Goal: Task Accomplishment & Management: Manage account settings

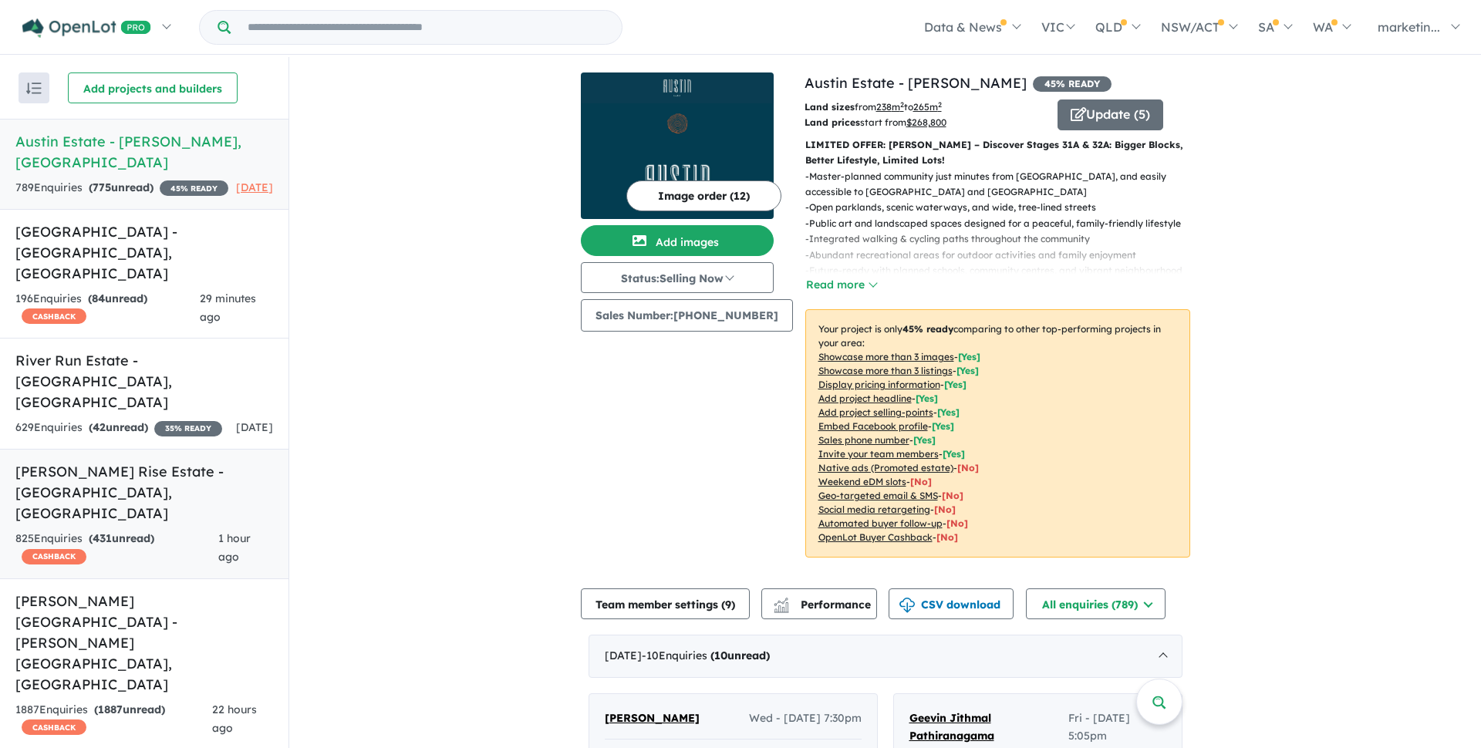
click at [102, 461] on h5 "Taylors Rise Estate - [GEOGRAPHIC_DATA] , [GEOGRAPHIC_DATA]" at bounding box center [144, 492] width 258 height 62
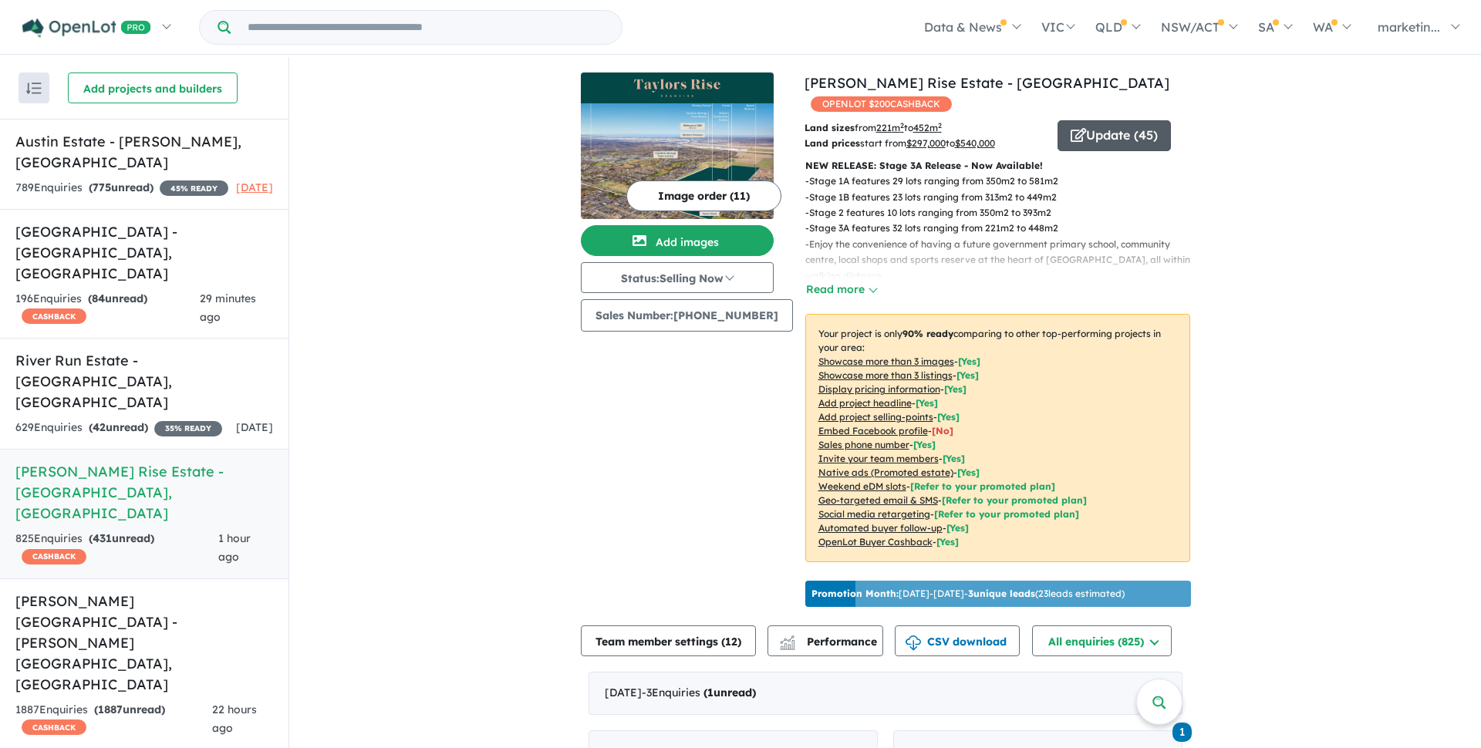
click at [1105, 120] on button "Update ( 45 )" at bounding box center [1114, 135] width 113 height 31
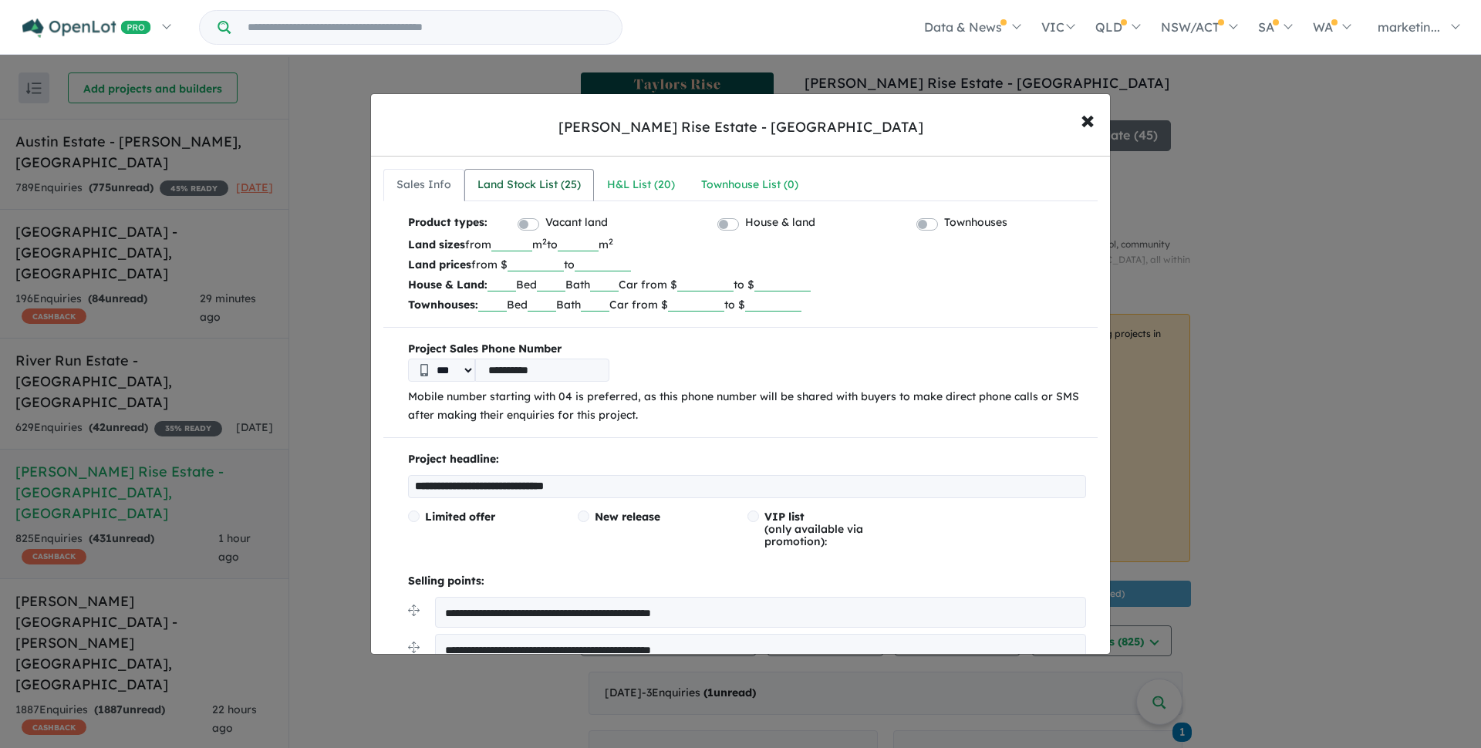
click at [548, 193] on div "Land Stock List ( 25 )" at bounding box center [529, 185] width 103 height 19
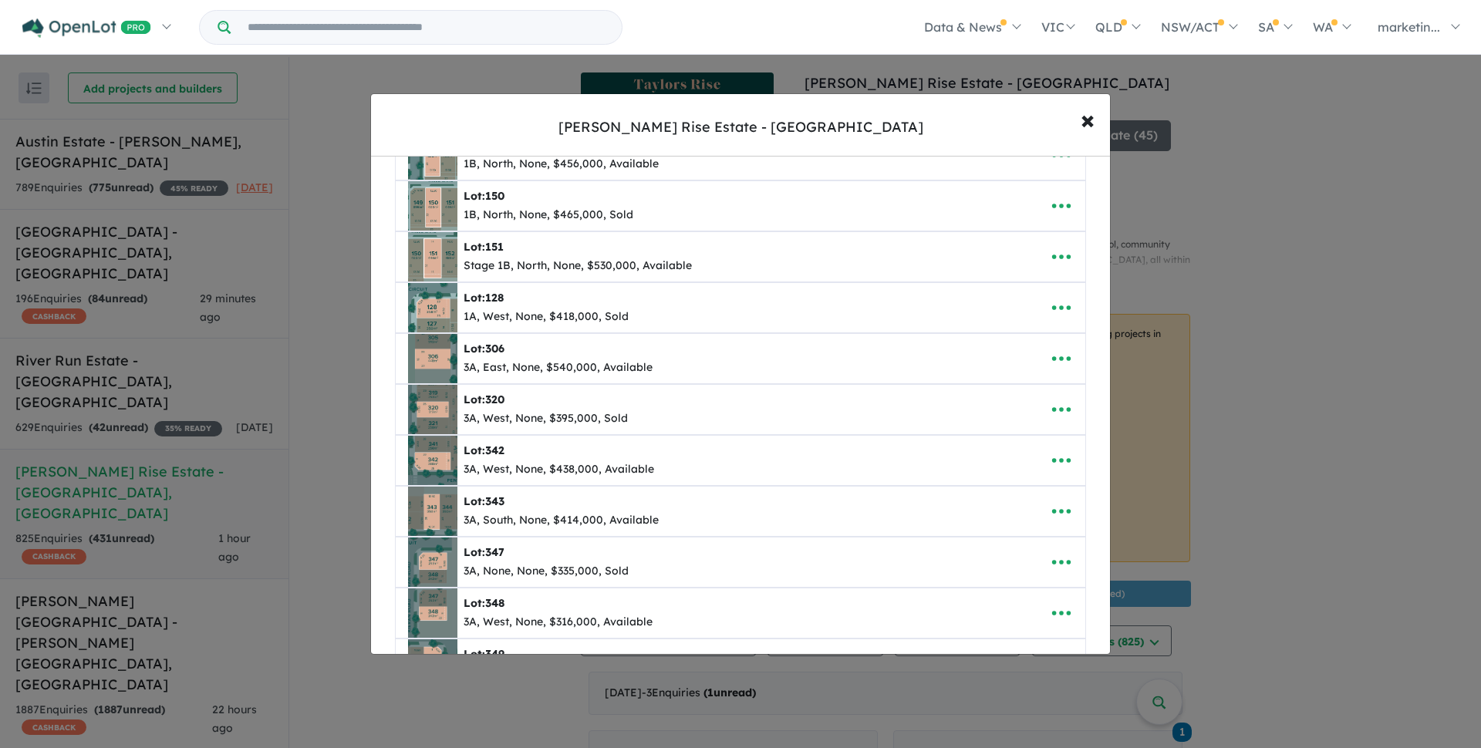
scroll to position [653, 0]
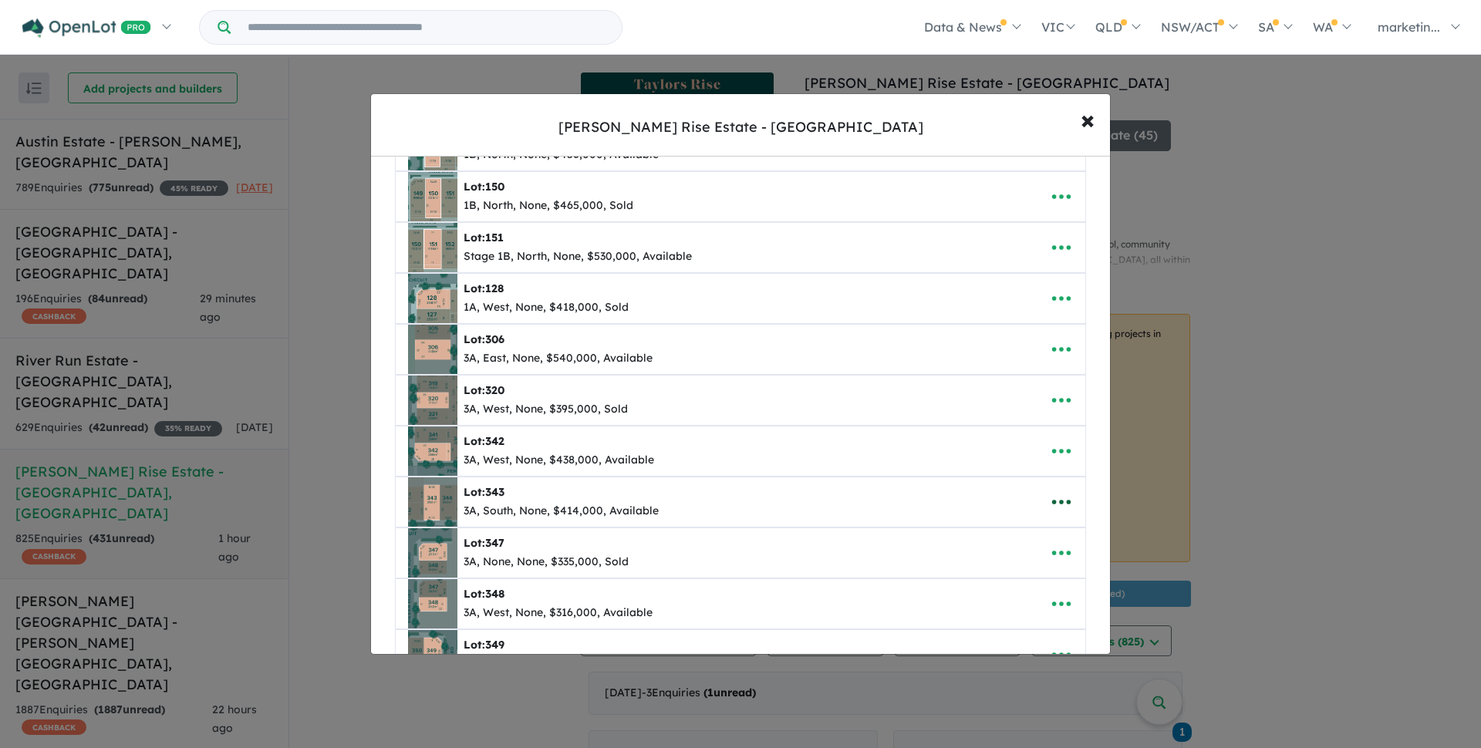
click at [1052, 500] on icon "button" at bounding box center [1061, 502] width 23 height 23
click at [1014, 545] on link "Edit" at bounding box center [1028, 539] width 114 height 35
select select "*****"
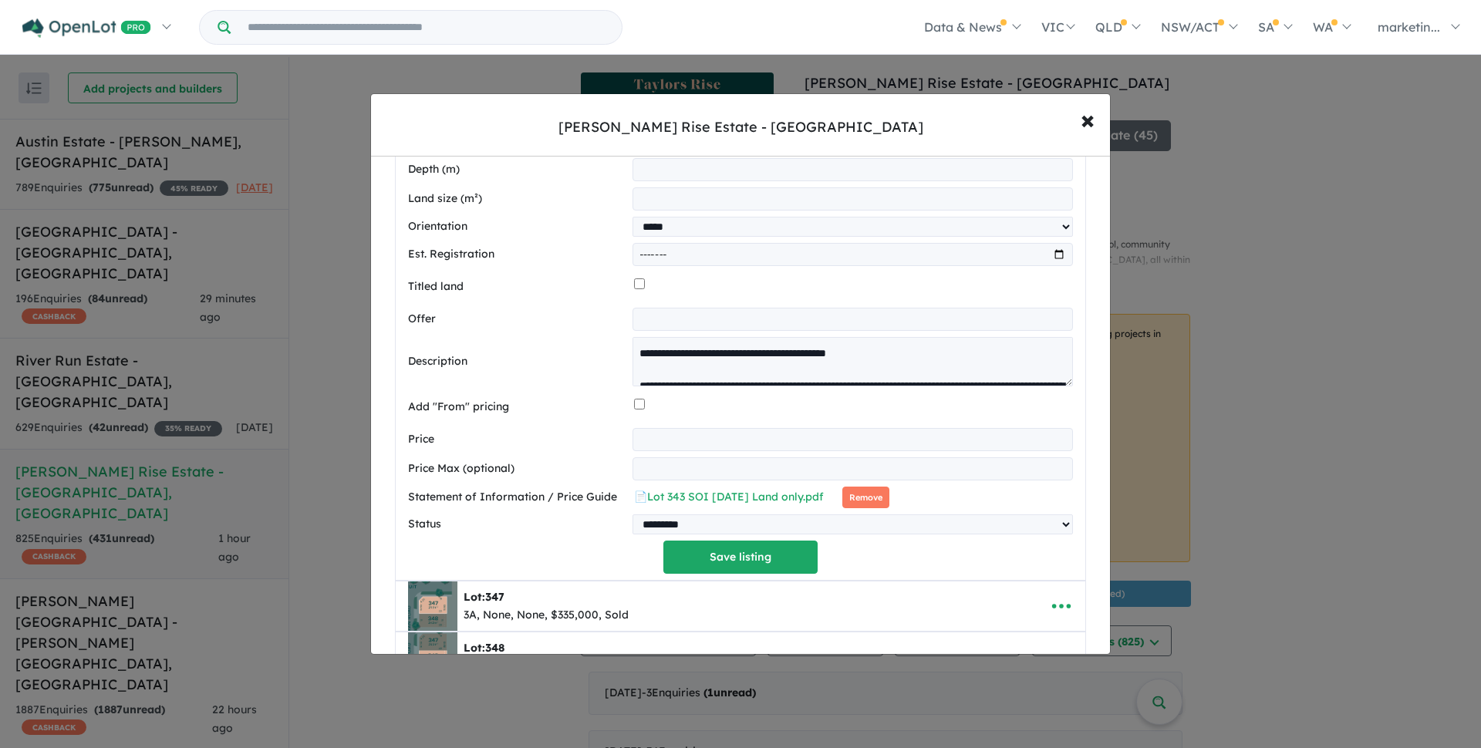
scroll to position [1369, 0]
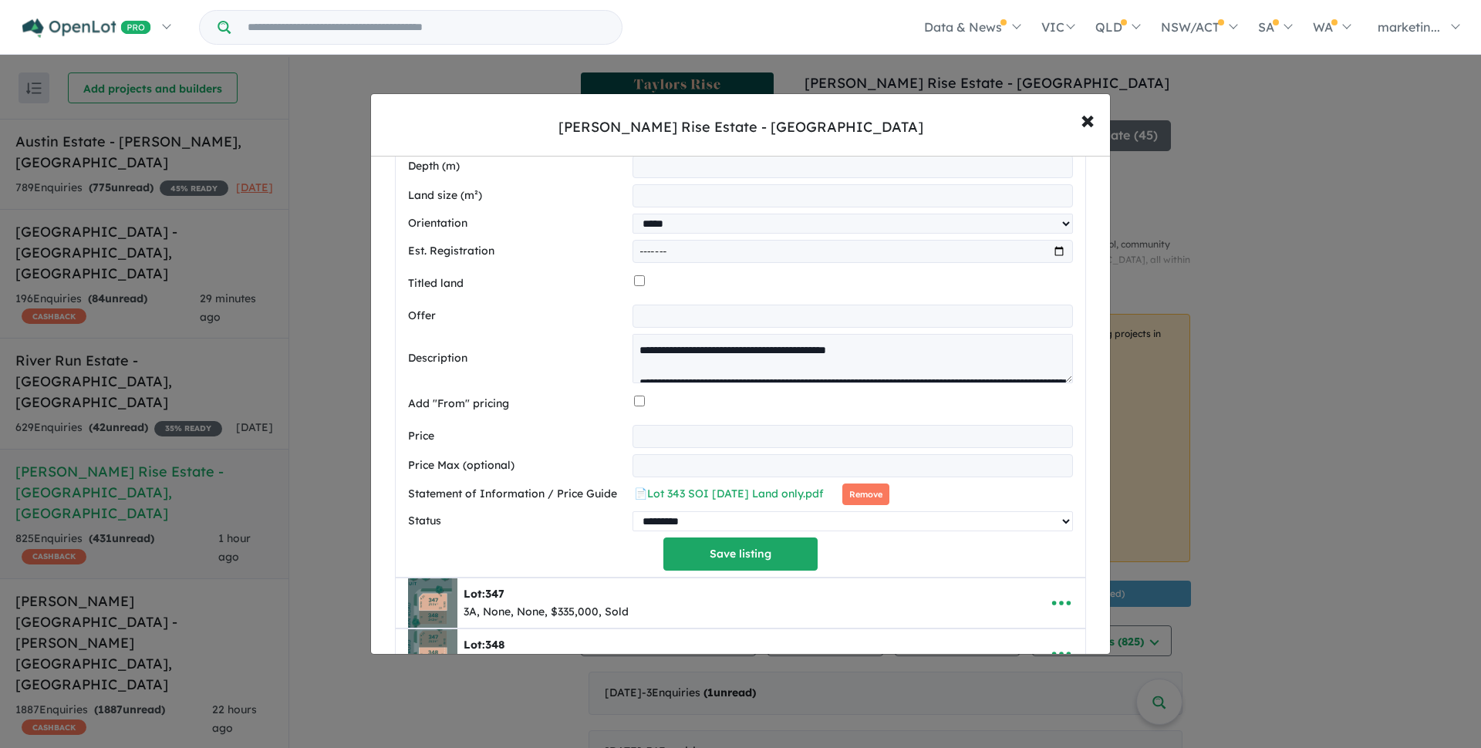
select select "****"
click option "****" at bounding box center [0, 0] width 0 height 0
click at [738, 565] on button "Save listing" at bounding box center [740, 554] width 154 height 33
select select "*****"
select select "****"
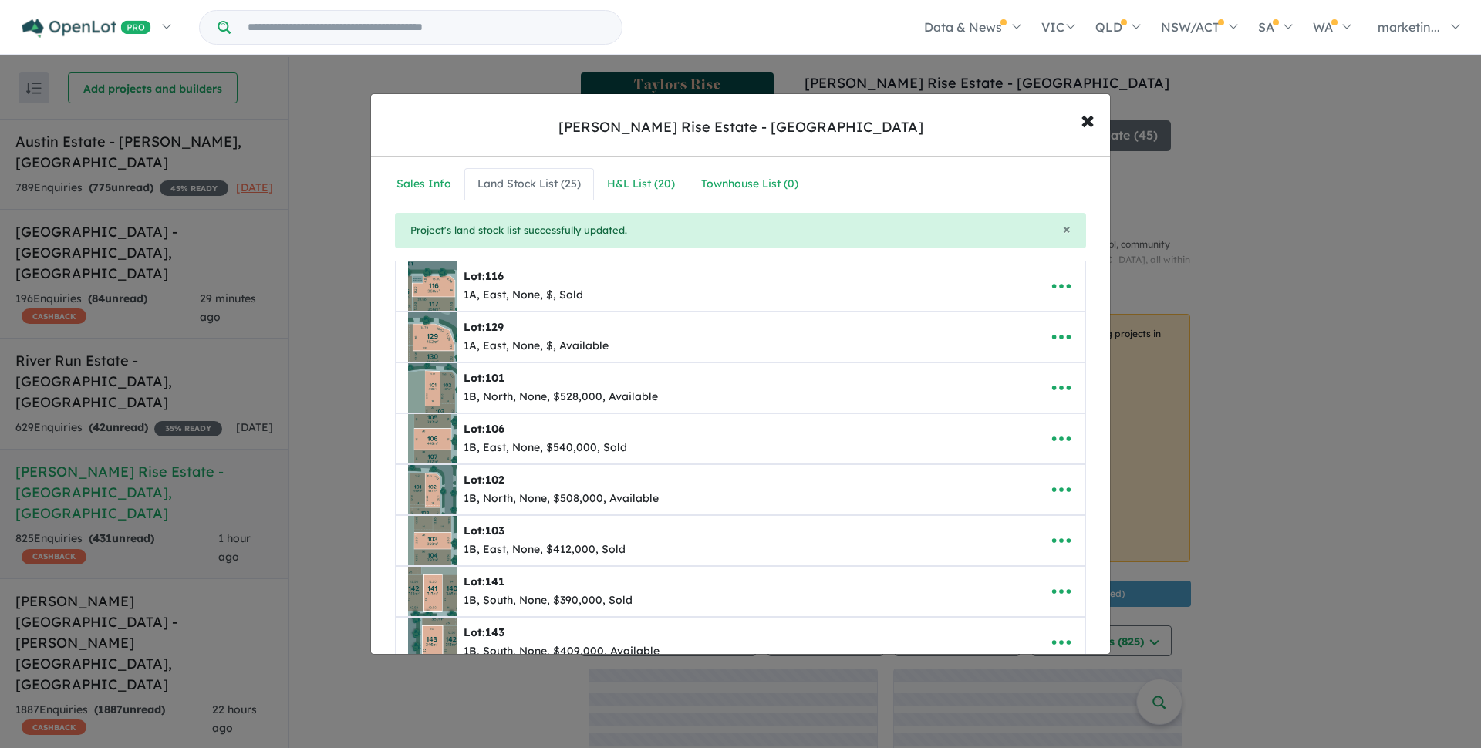
scroll to position [0, 0]
click at [653, 189] on div "H&L List ( 20 )" at bounding box center [641, 185] width 68 height 19
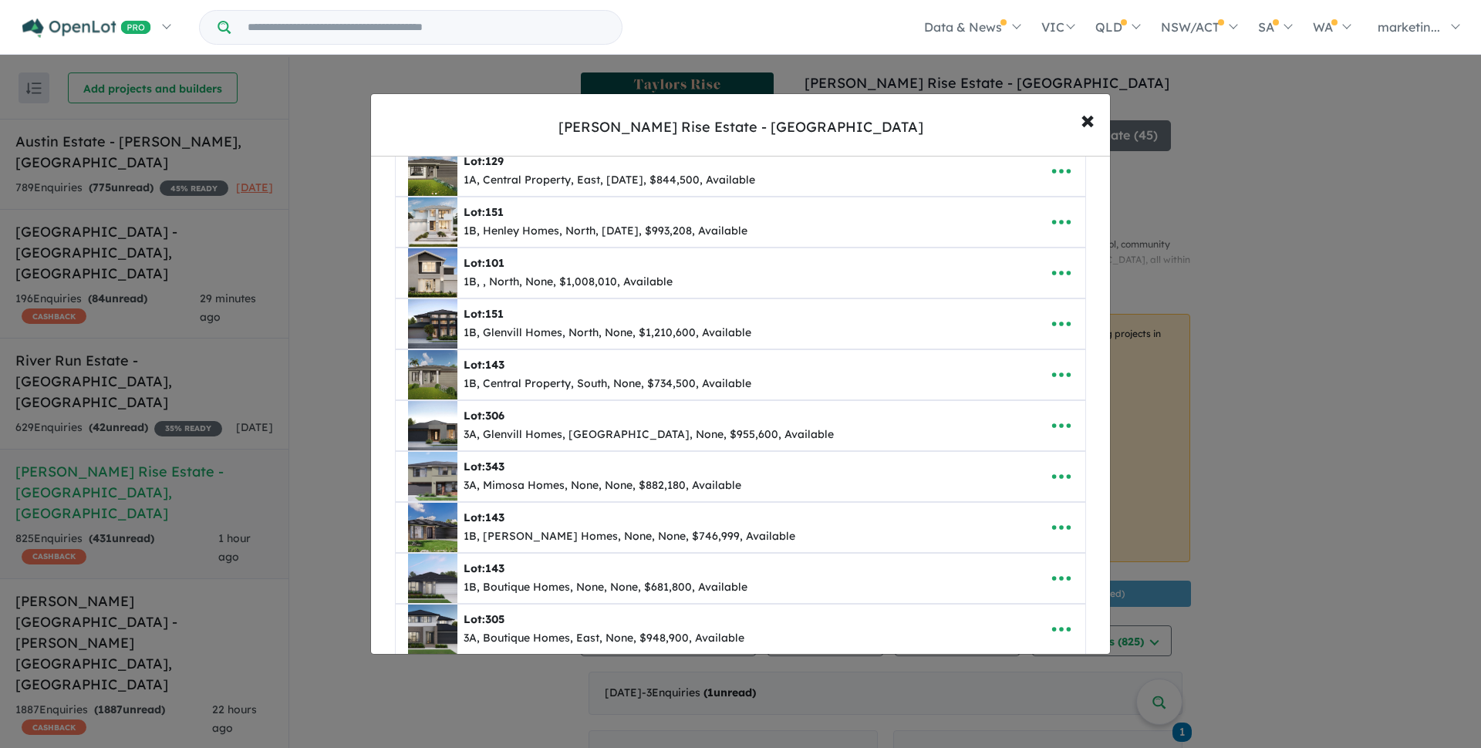
scroll to position [73, 0]
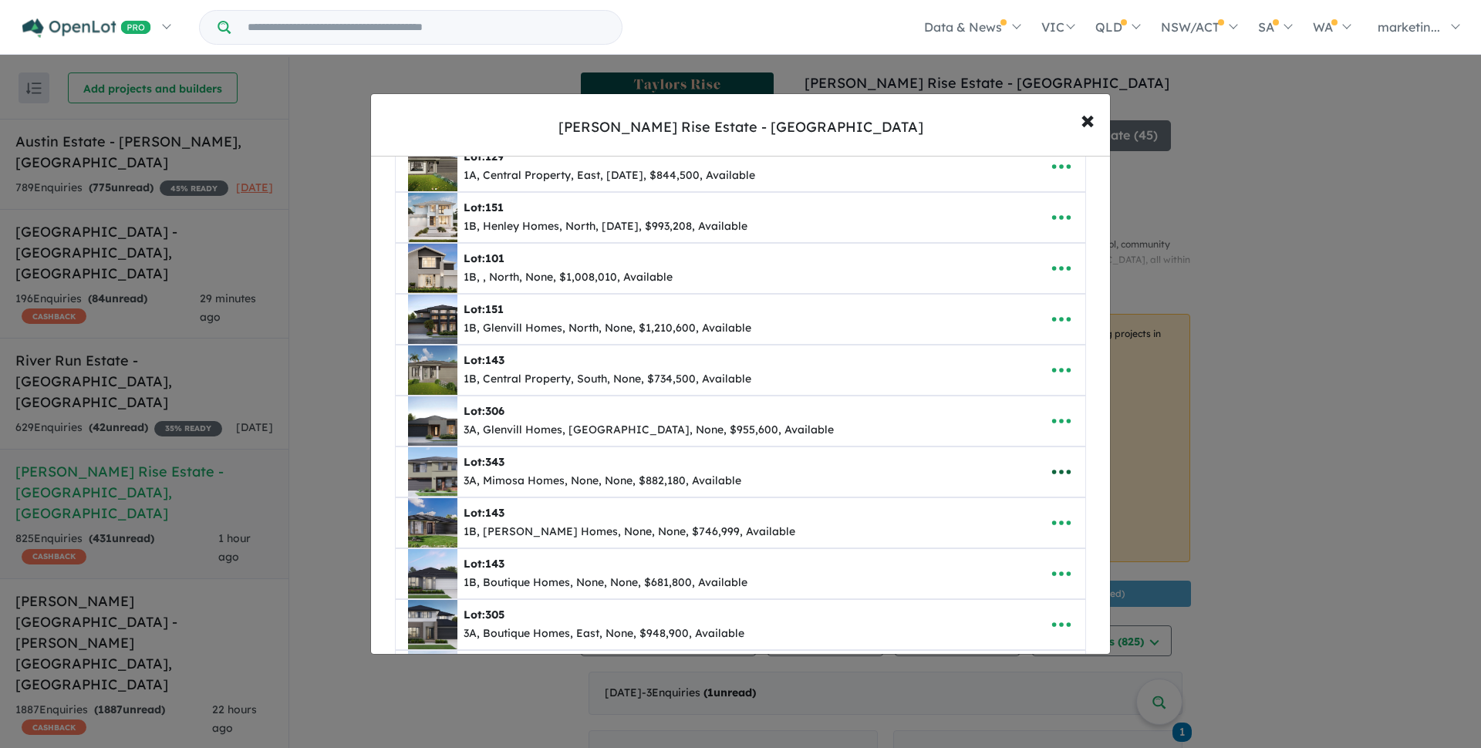
click at [1063, 471] on icon "button" at bounding box center [1061, 472] width 23 height 23
click at [1019, 539] on link "Remove" at bounding box center [1028, 545] width 114 height 35
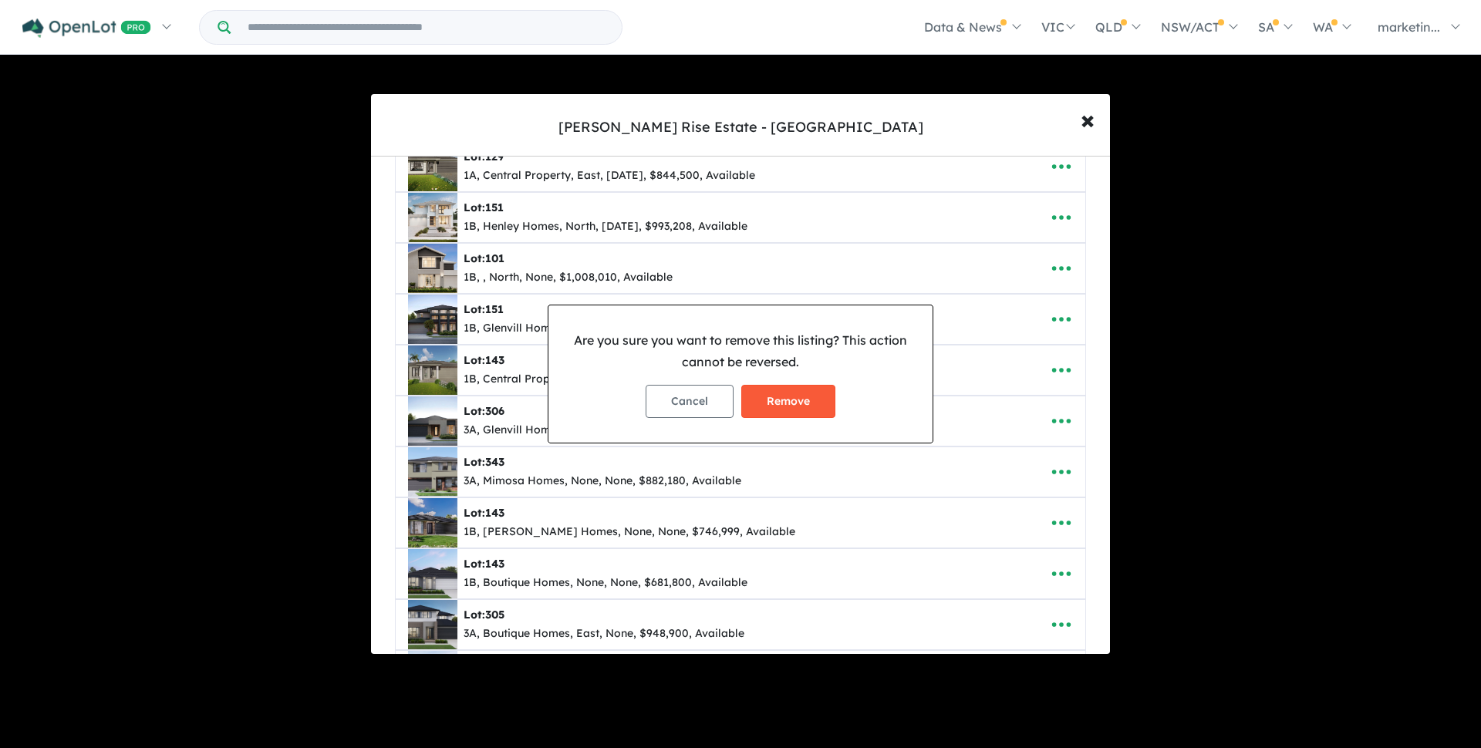
click at [799, 402] on button "Remove" at bounding box center [788, 401] width 94 height 33
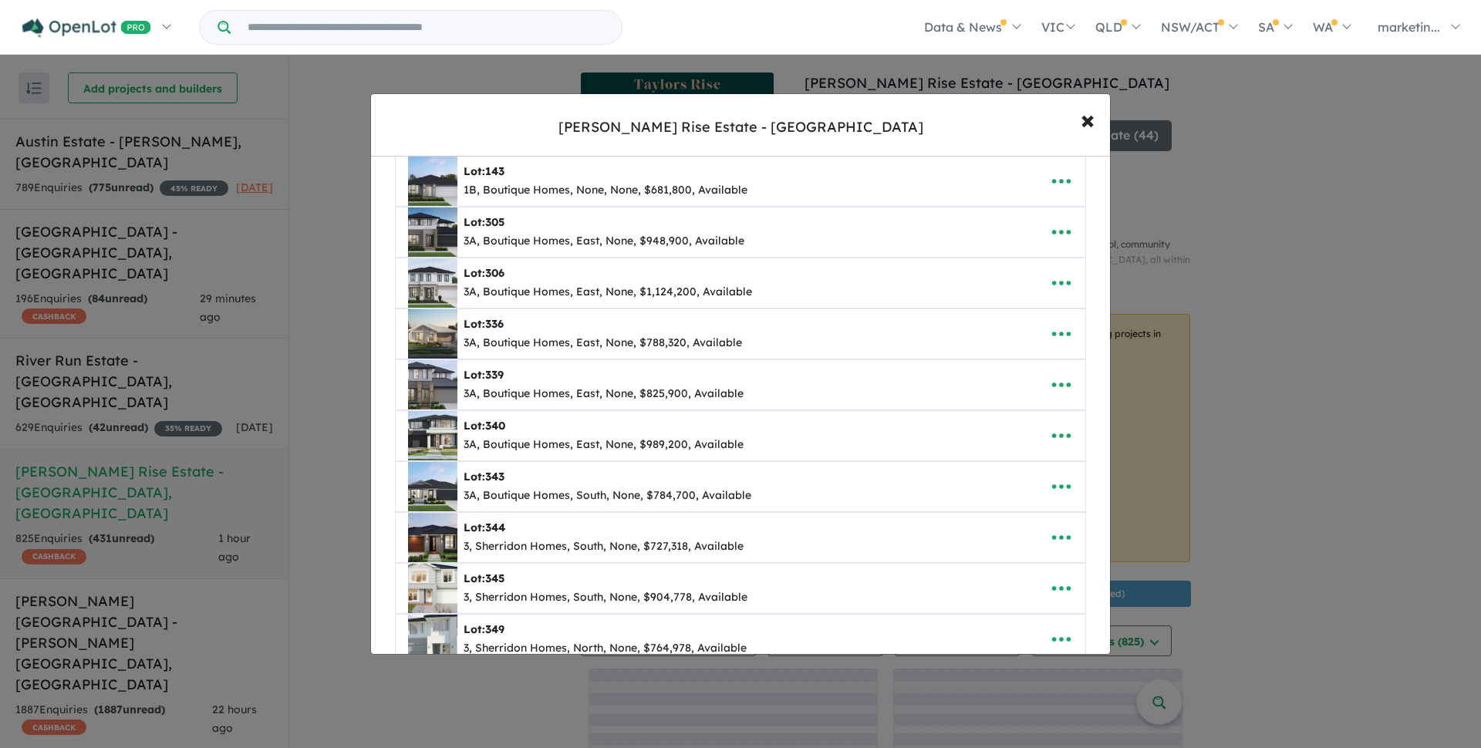
scroll to position [466, 0]
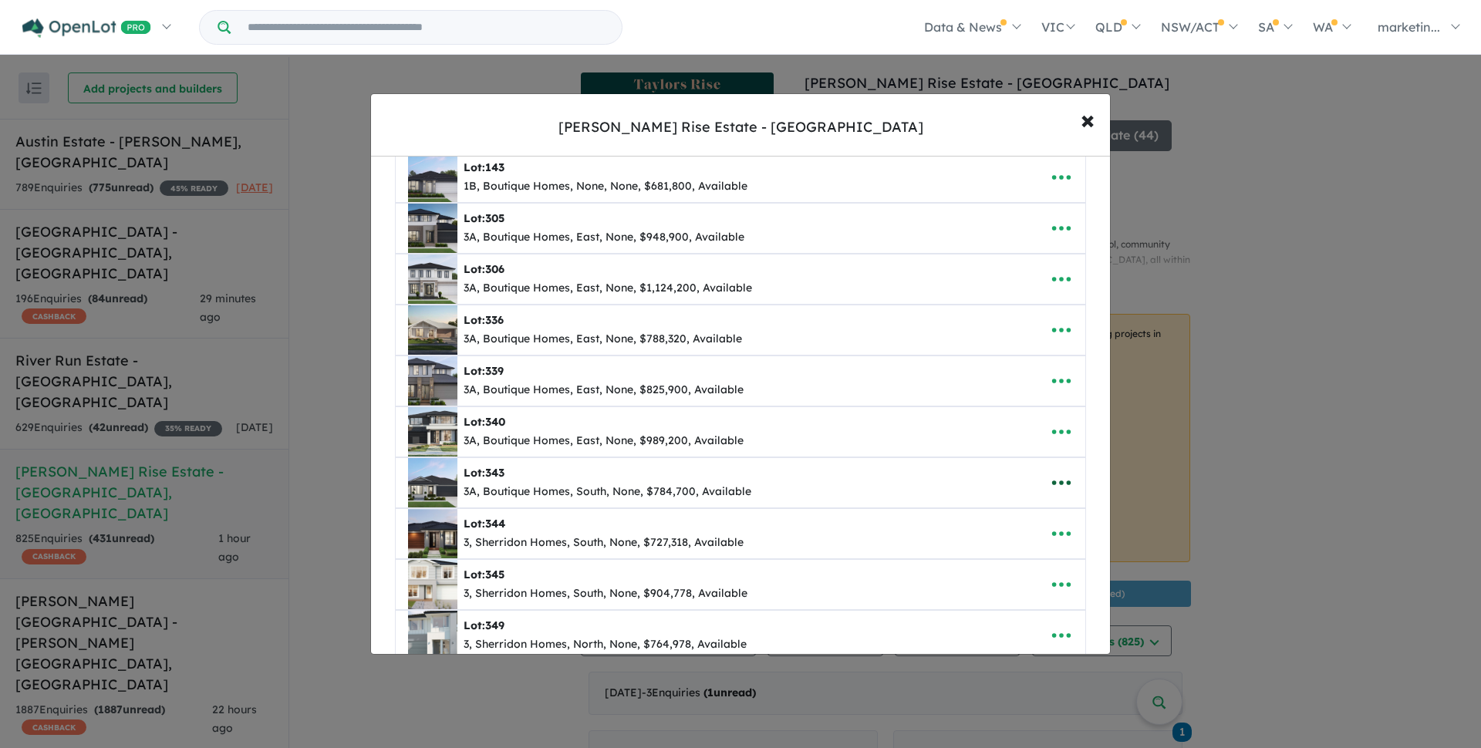
click at [1068, 484] on icon "button" at bounding box center [1061, 483] width 19 height 5
click at [1000, 563] on link "Remove" at bounding box center [1028, 555] width 114 height 35
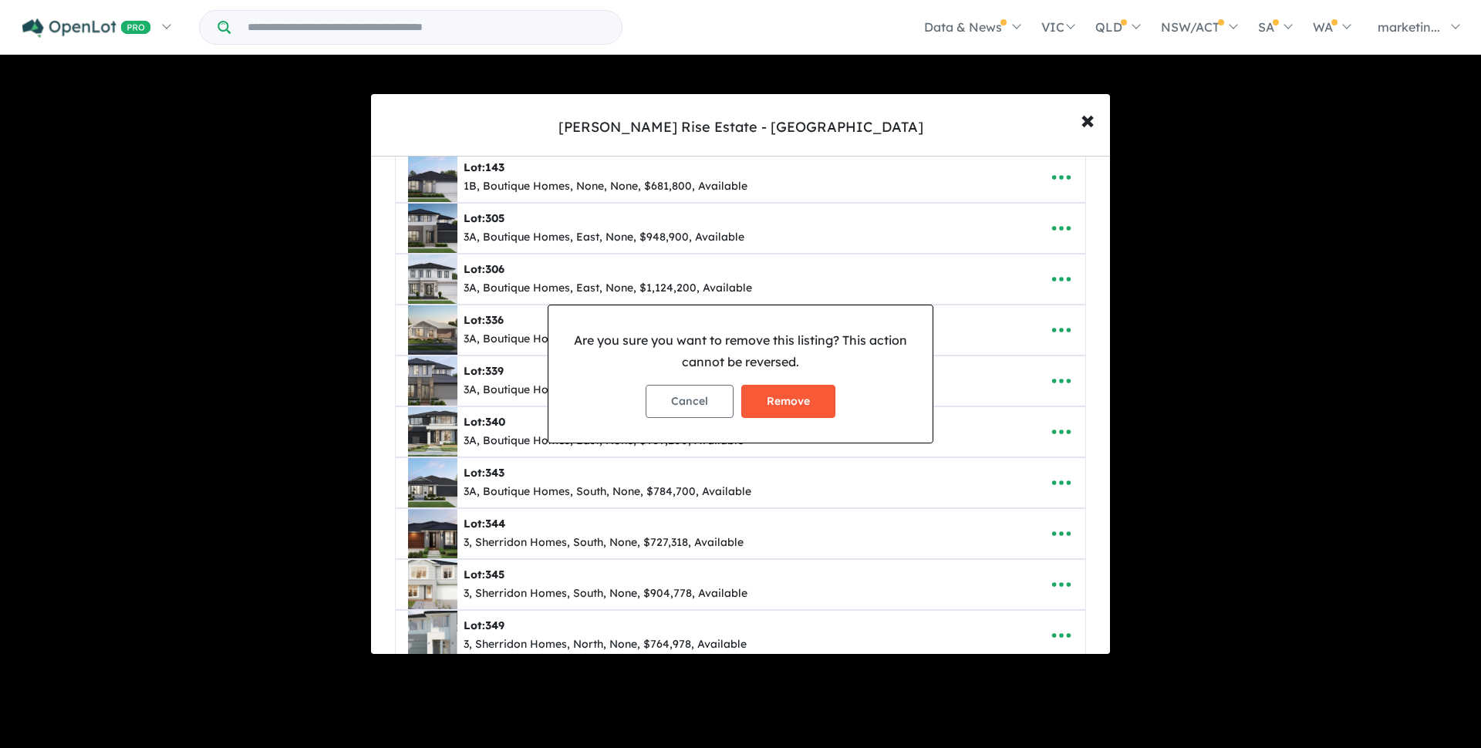
click at [809, 396] on button "Remove" at bounding box center [788, 401] width 94 height 33
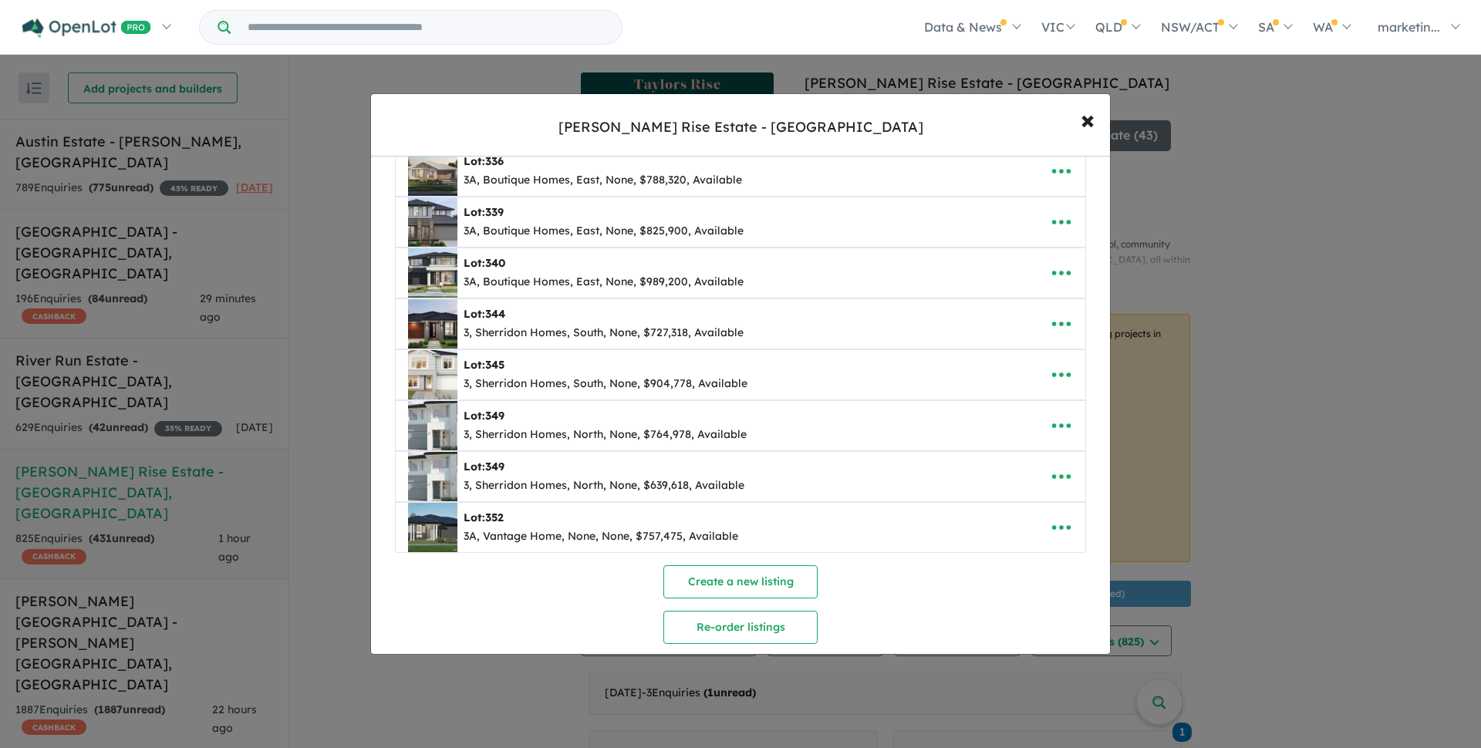
scroll to position [627, 0]
click at [1086, 120] on span "×" at bounding box center [1088, 119] width 14 height 33
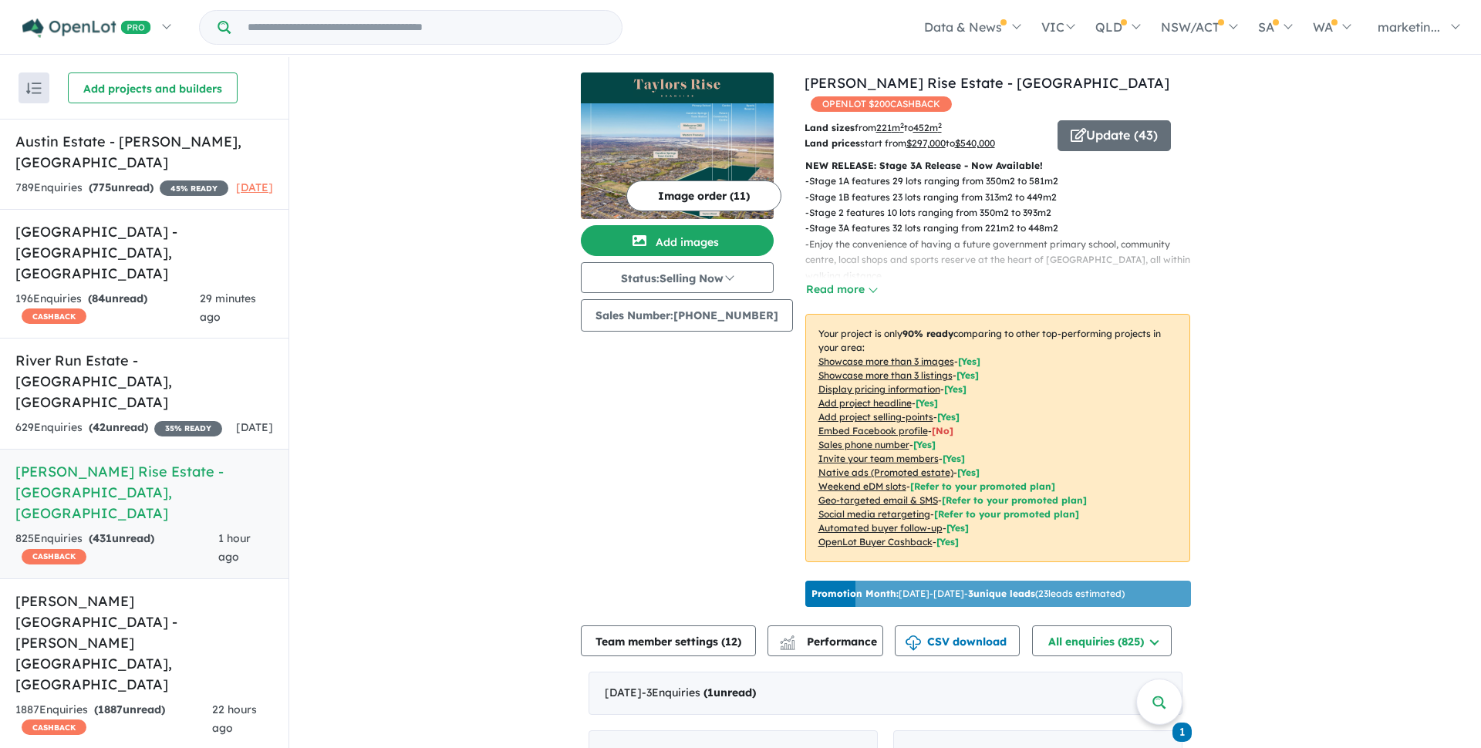
scroll to position [0, 0]
